Goal: Task Accomplishment & Management: Manage account settings

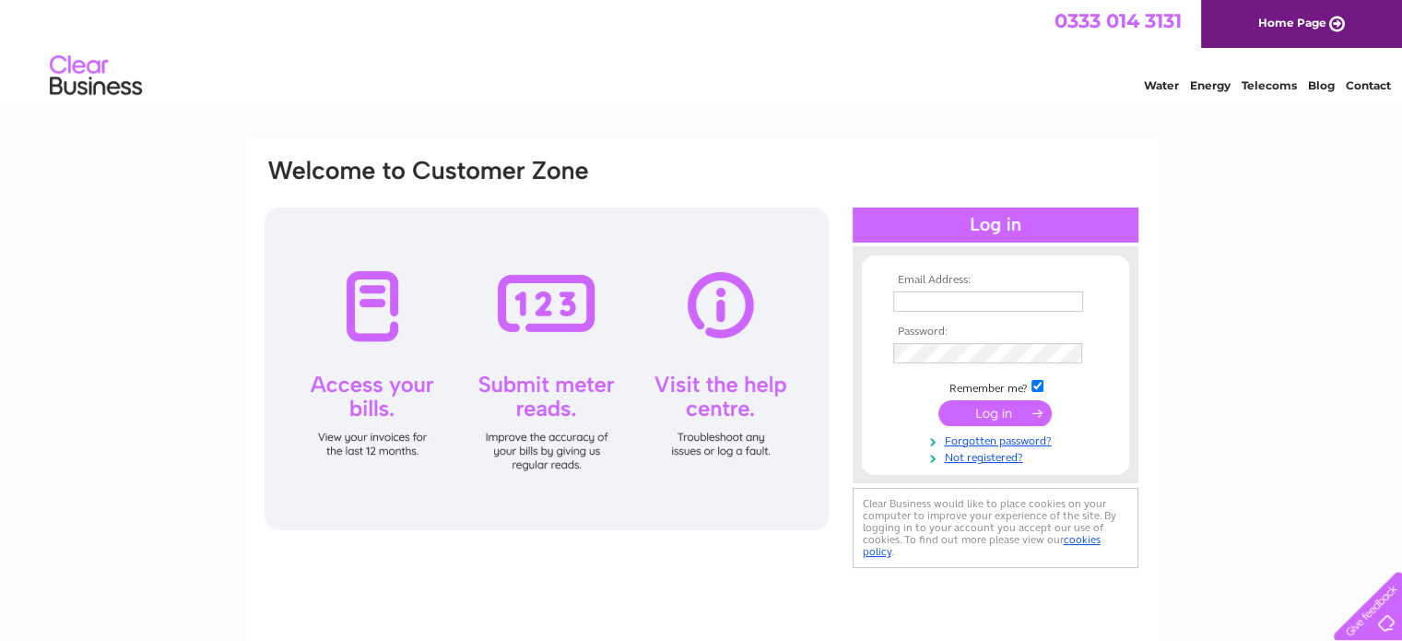
click at [979, 298] on input "text" at bounding box center [988, 301] width 190 height 20
type input "[EMAIL_ADDRESS][DOMAIN_NAME]"
click at [996, 412] on input "submit" at bounding box center [994, 413] width 113 height 26
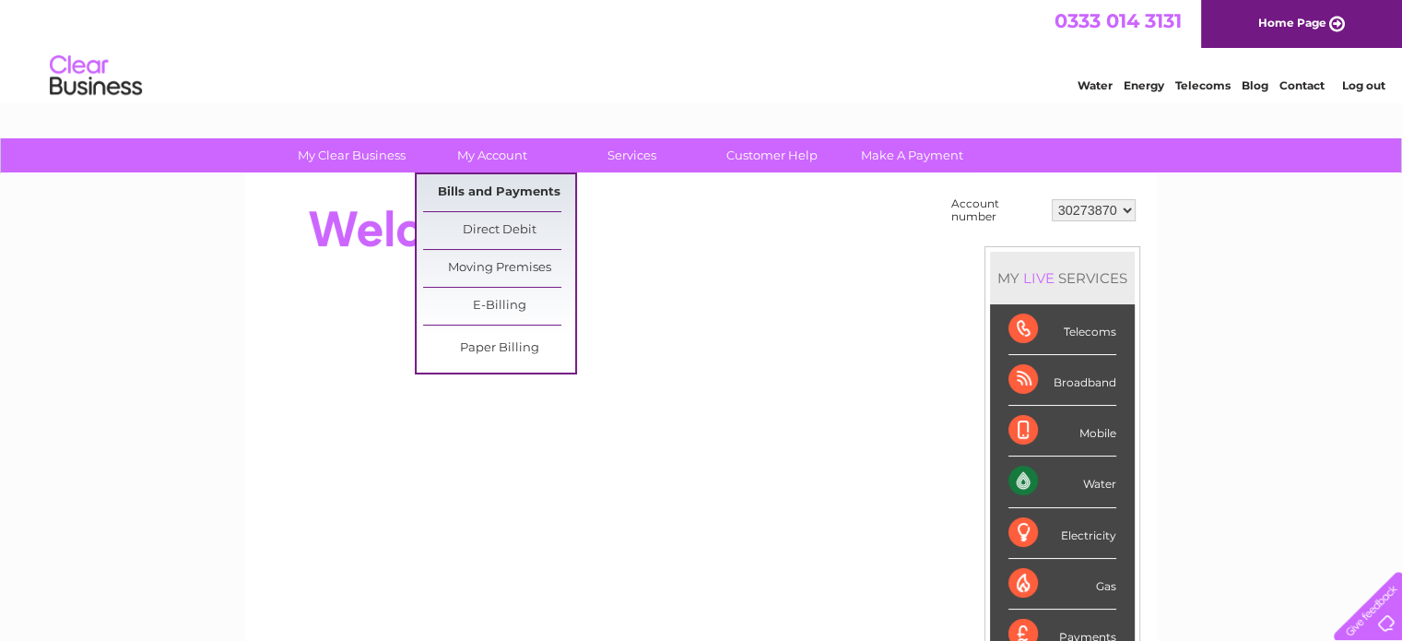
click at [514, 180] on link "Bills and Payments" at bounding box center [499, 192] width 152 height 37
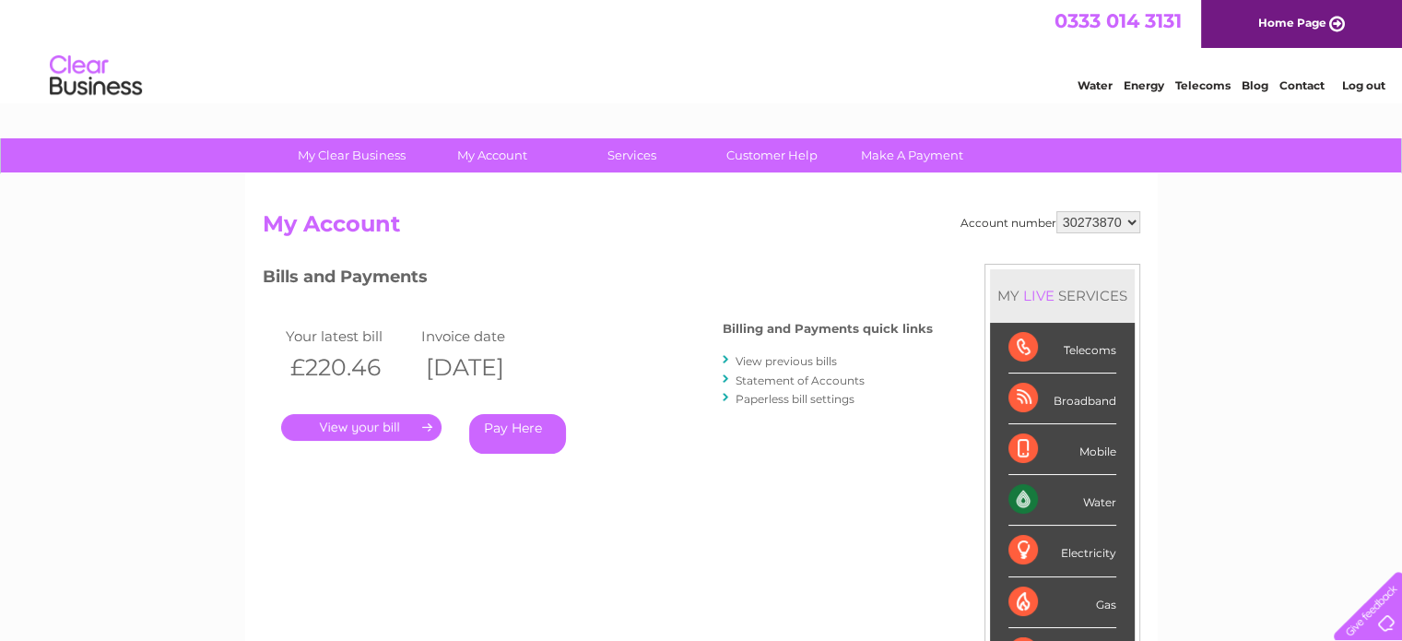
click at [394, 422] on link "." at bounding box center [361, 427] width 160 height 27
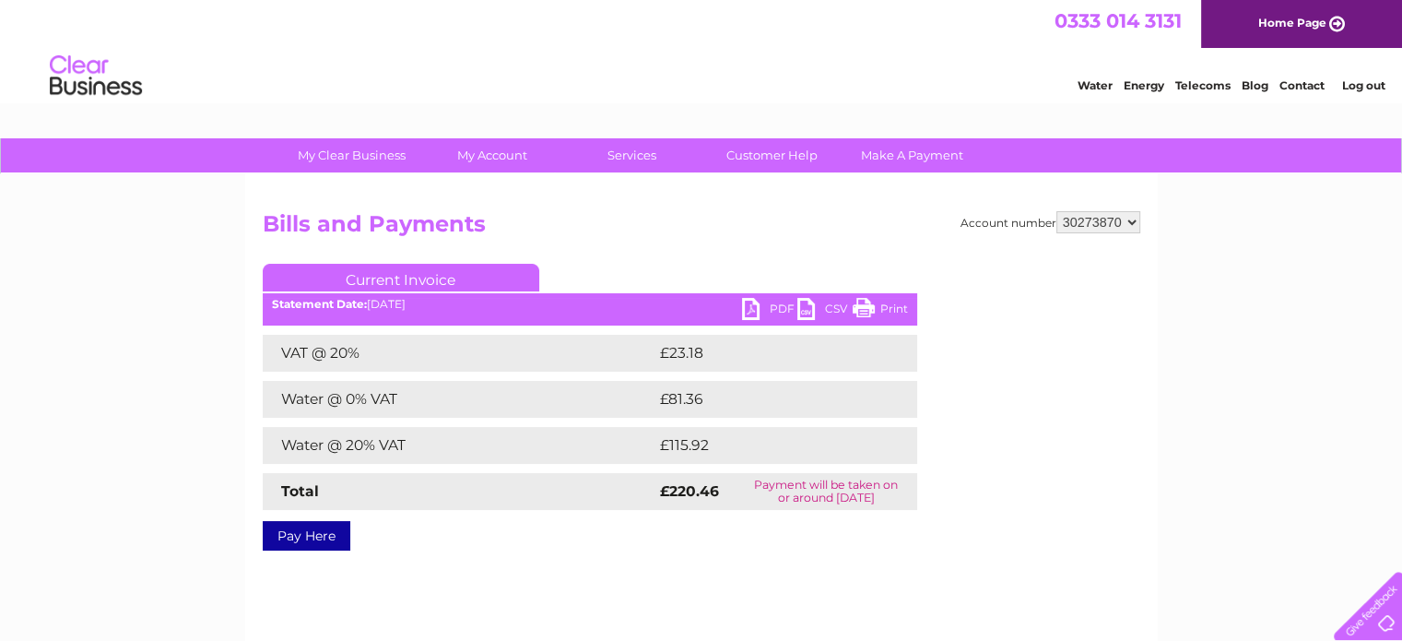
click at [773, 306] on link "PDF" at bounding box center [769, 311] width 55 height 27
drag, startPoint x: 870, startPoint y: 303, endPoint x: 1052, endPoint y: 549, distance: 305.9
click at [874, 303] on link "Print" at bounding box center [880, 311] width 55 height 27
